Goal: Check status: Check status

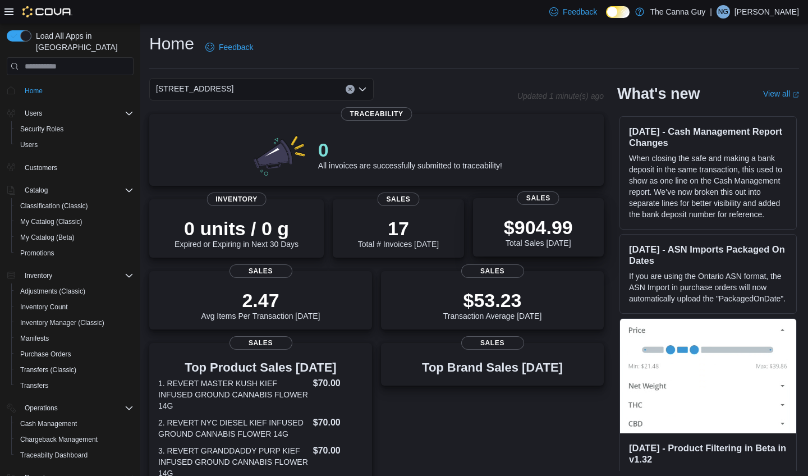
click at [510, 225] on p "$904.99" at bounding box center [538, 227] width 69 height 22
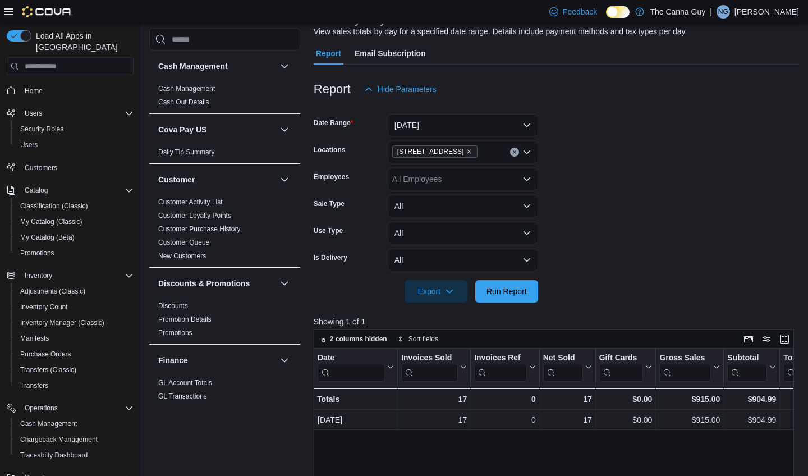
scroll to position [155, 0]
